Goal: Task Accomplishment & Management: Manage account settings

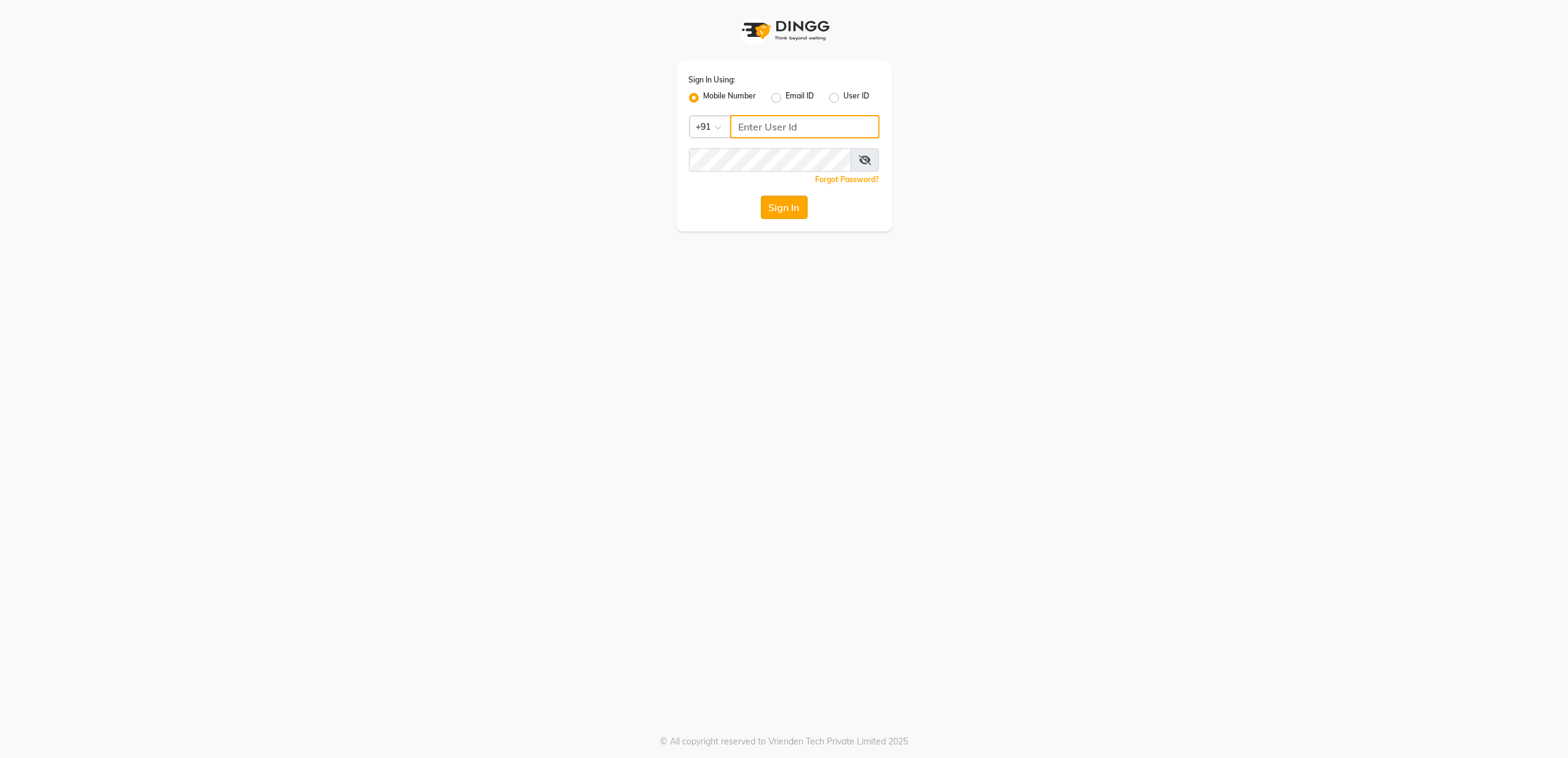
type input "8010688556"
click at [783, 206] on button "Sign In" at bounding box center [785, 207] width 47 height 23
type input "8010688556"
